Goal: Information Seeking & Learning: Learn about a topic

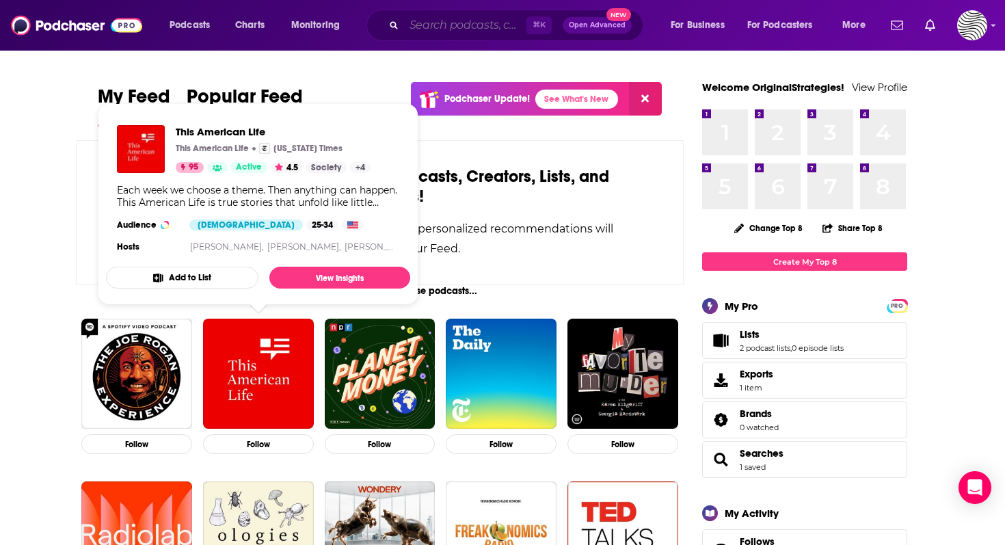
click at [443, 25] on input "Search podcasts, credits, & more..." at bounding box center [465, 25] width 122 height 22
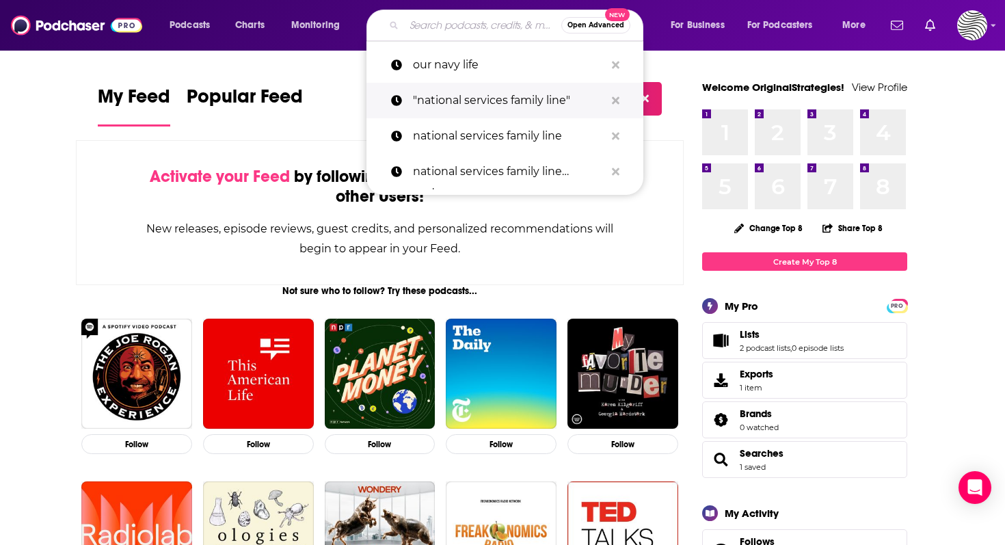
click at [456, 83] on p ""national services family line"" at bounding box center [509, 101] width 192 height 36
type input ""national services family line""
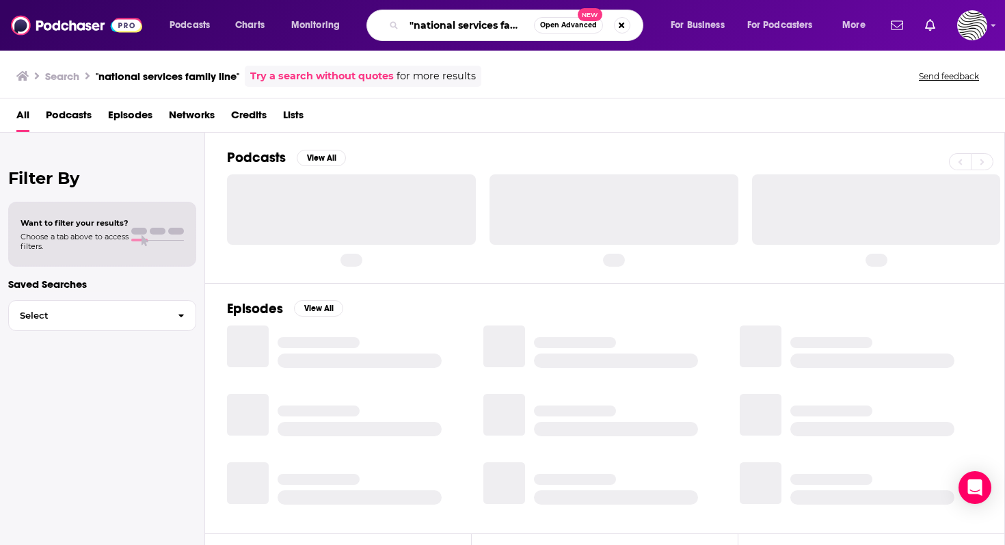
click at [478, 21] on input ""national services family line"" at bounding box center [469, 25] width 130 height 22
click at [631, 23] on div ""national services family line" Open Advanced New" at bounding box center [504, 25] width 277 height 31
click at [621, 23] on button "Search podcasts, credits, & more..." at bounding box center [622, 25] width 16 height 16
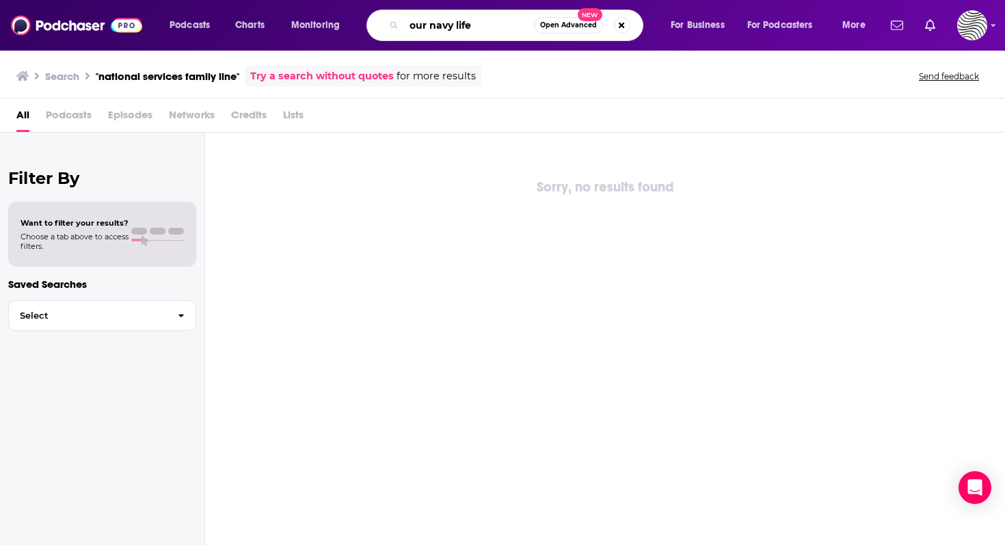
type input "our navy life"
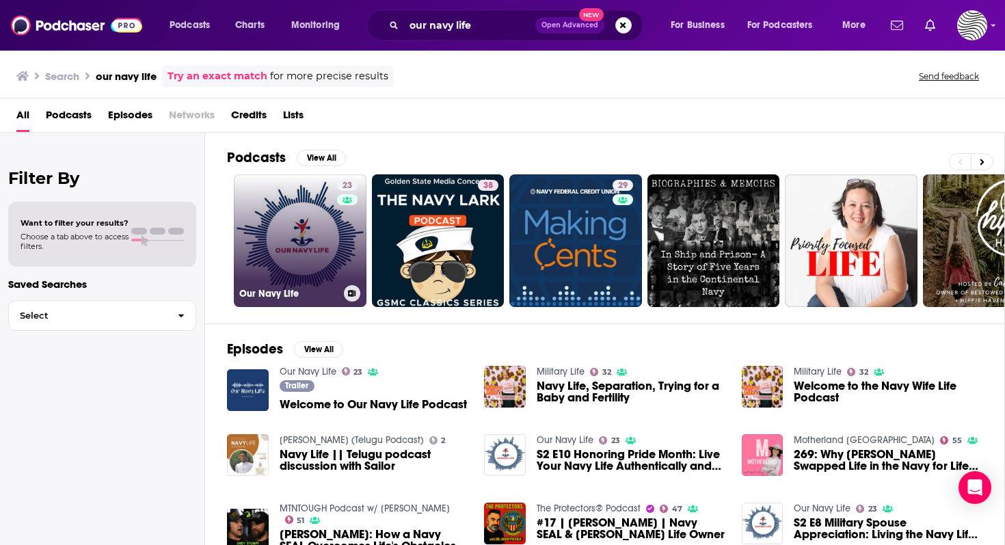
click at [315, 260] on link "23 Our Navy Life" at bounding box center [300, 240] width 133 height 133
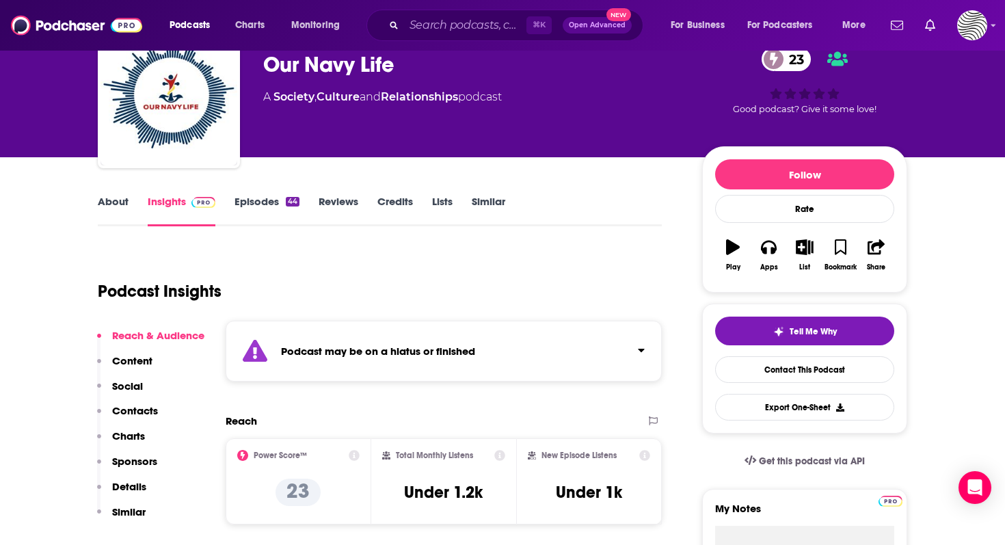
scroll to position [67, 0]
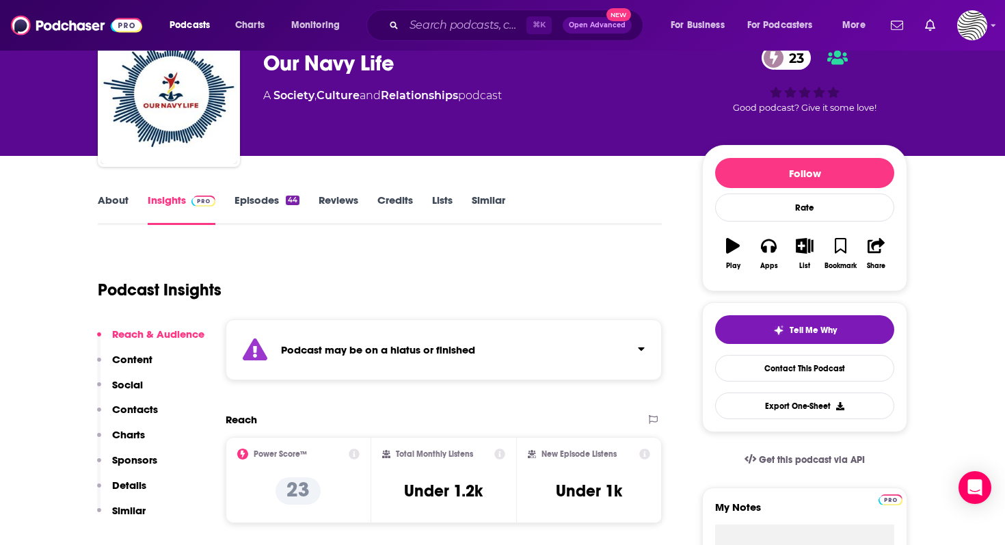
click at [280, 200] on link "Episodes 44" at bounding box center [266, 208] width 65 height 31
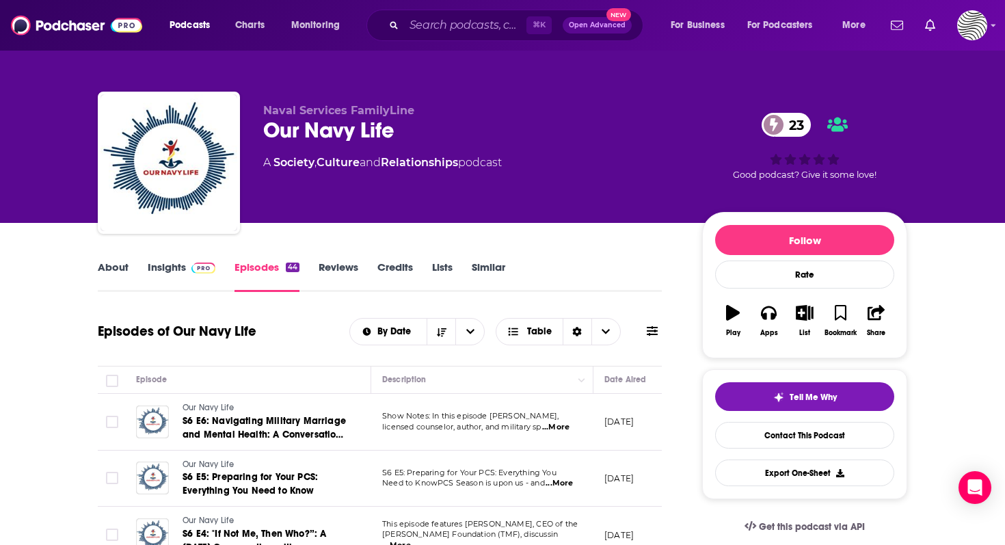
click at [109, 265] on link "About" at bounding box center [113, 275] width 31 height 31
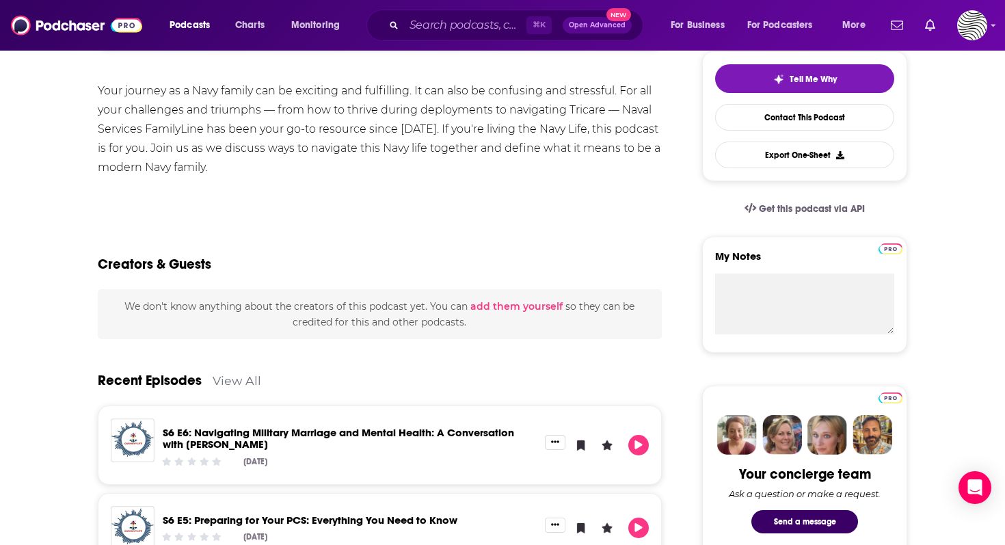
scroll to position [422, 0]
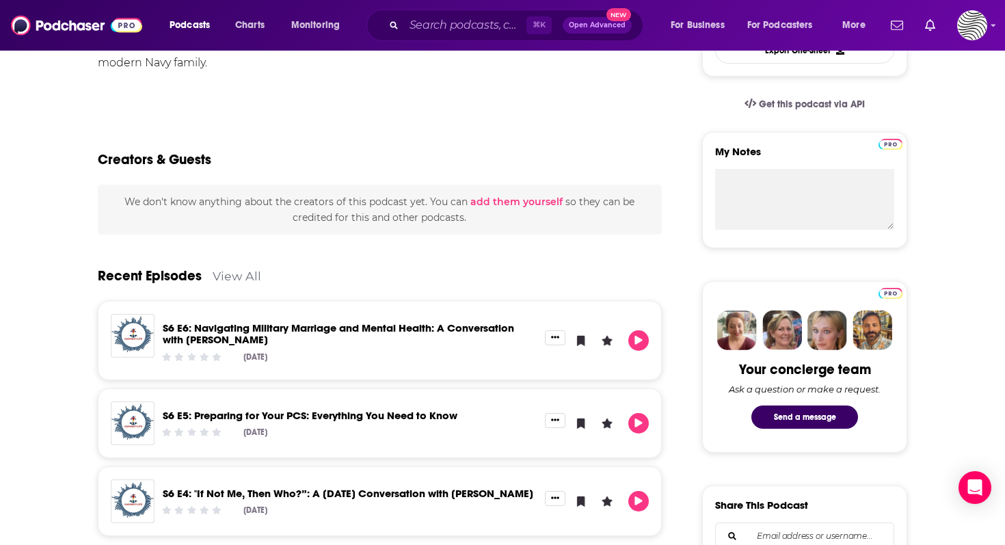
click at [237, 282] on link "View All" at bounding box center [237, 276] width 49 height 14
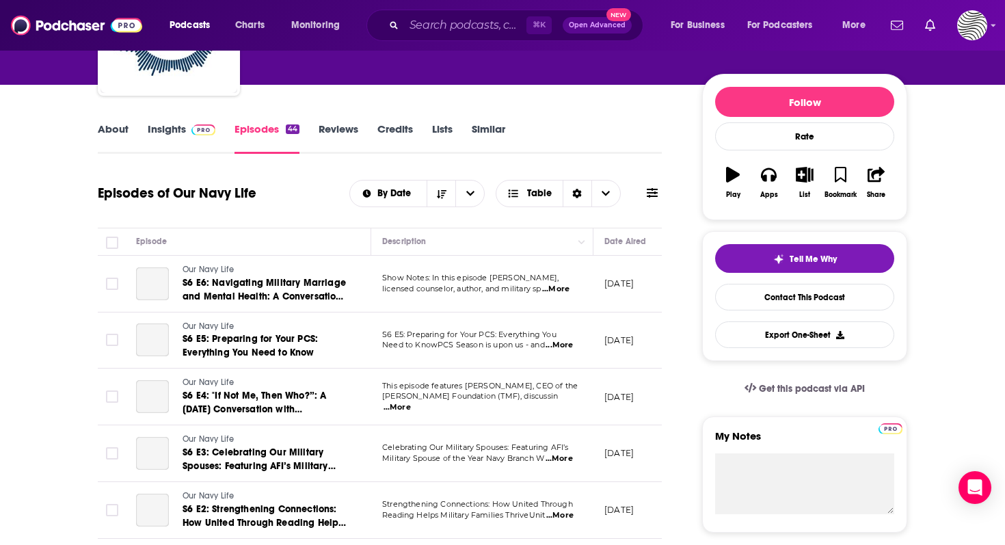
scroll to position [144, 0]
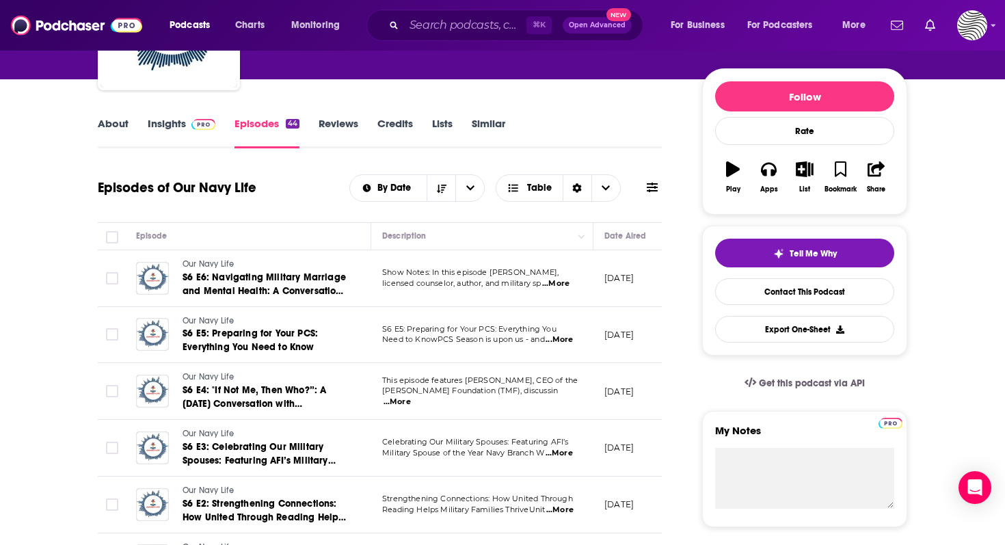
click at [105, 115] on div "About Insights Episodes 44 Reviews Credits Lists Similar" at bounding box center [380, 131] width 564 height 33
click at [107, 131] on link "About" at bounding box center [113, 132] width 31 height 31
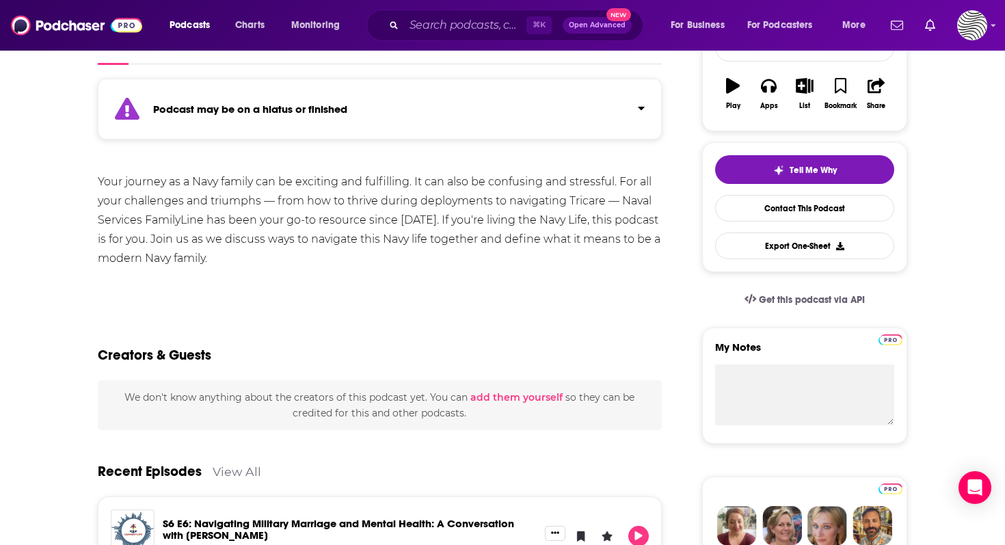
scroll to position [66, 0]
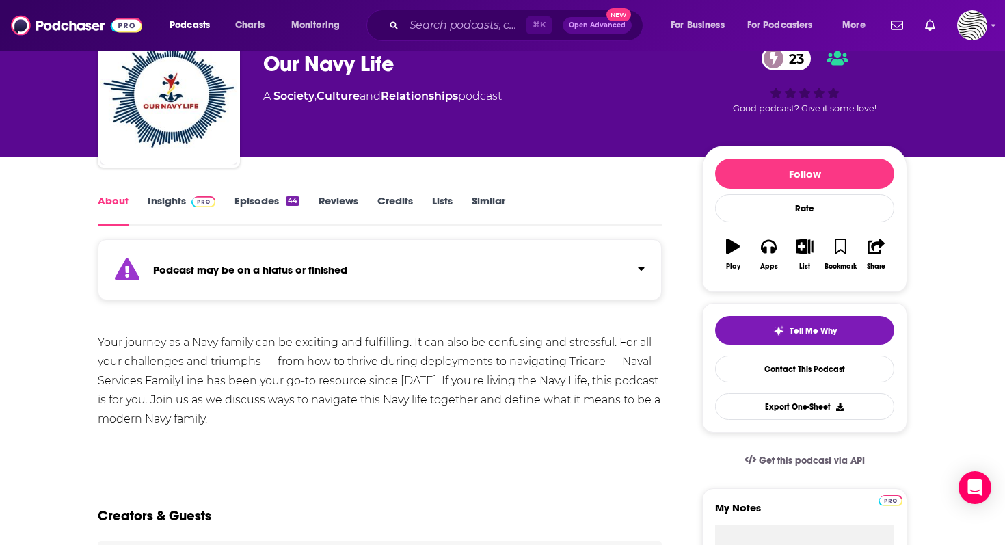
click at [637, 260] on button "Click to expand status details" at bounding box center [636, 265] width 18 height 19
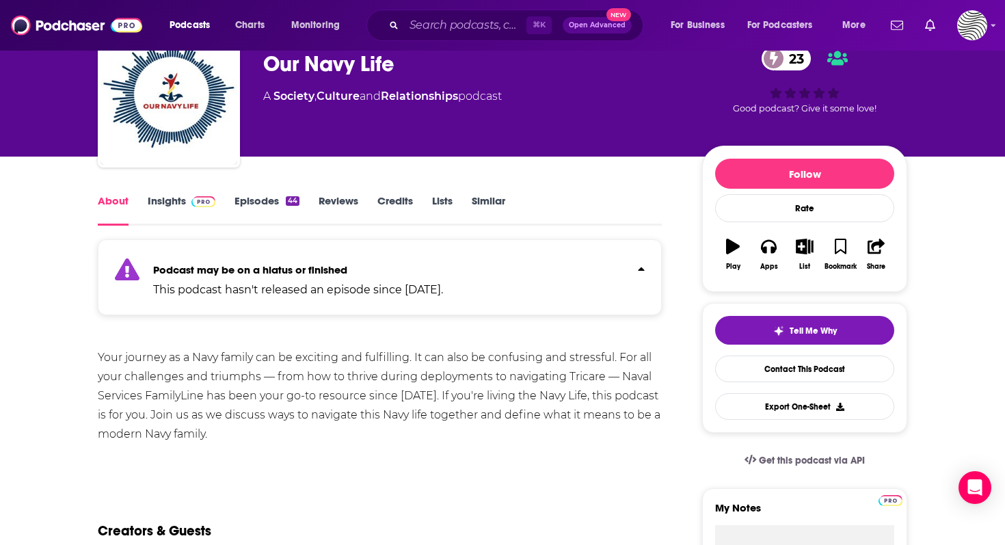
click at [478, 201] on link "Similar" at bounding box center [488, 209] width 33 height 31
